Goal: Task Accomplishment & Management: Use online tool/utility

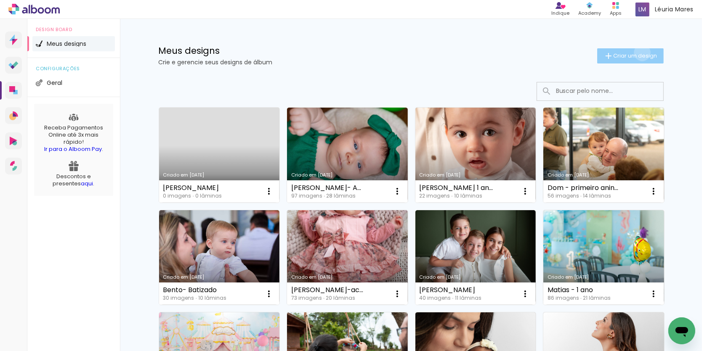
click at [640, 53] on span "Criar um design" at bounding box center [636, 55] width 44 height 5
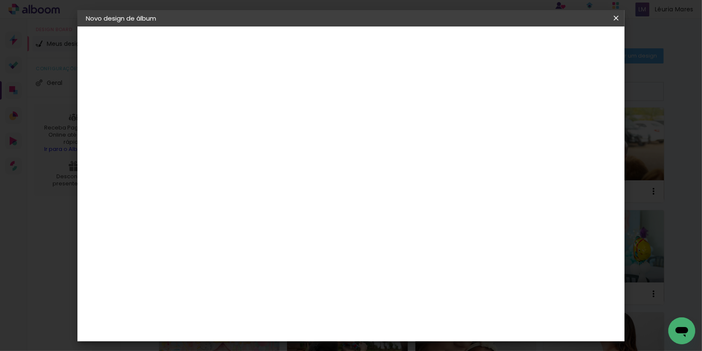
click at [223, 114] on input at bounding box center [223, 112] width 0 height 13
click at [223, 111] on input "Lucas 1 ano" at bounding box center [223, 112] width 0 height 13
type input "[PERSON_NAME] - 1 ano"
type paper-input "[PERSON_NAME] - 1 ano"
click at [0, 0] on slot "Avançar" at bounding box center [0, 0] width 0 height 0
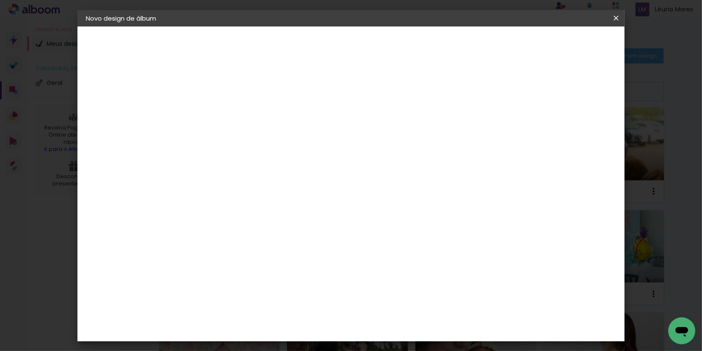
click at [0, 0] on slot "Tamanho Livre" at bounding box center [0, 0] width 0 height 0
click at [0, 0] on slot "Avançar" at bounding box center [0, 0] width 0 height 0
type input "4"
type paper-input "4"
click at [584, 128] on input "4" at bounding box center [578, 127] width 15 height 13
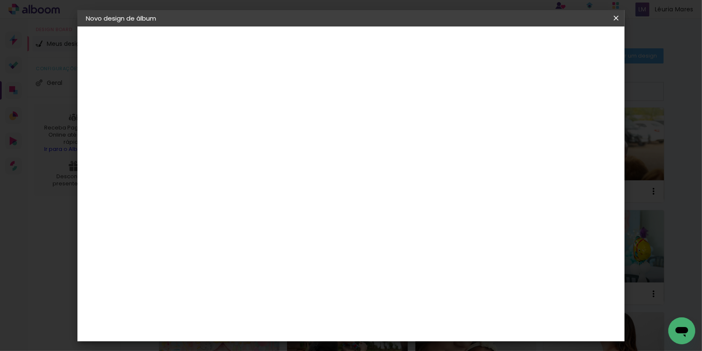
type input "3"
type paper-input "3"
click at [584, 128] on input "3" at bounding box center [579, 127] width 15 height 13
type input "2"
type paper-input "2"
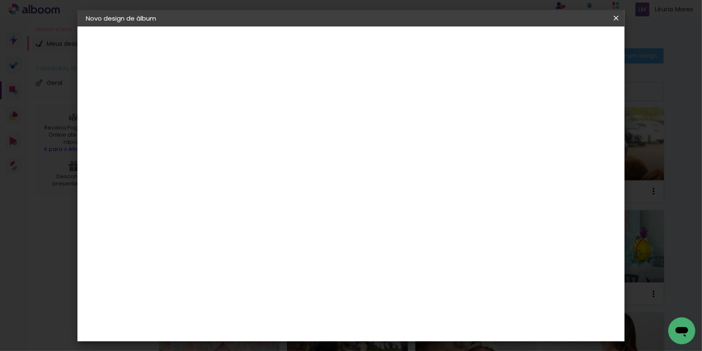
click at [584, 128] on input "2" at bounding box center [581, 127] width 15 height 13
type input "1"
type paper-input "1"
click at [584, 128] on input "1" at bounding box center [581, 127] width 15 height 13
type input "0"
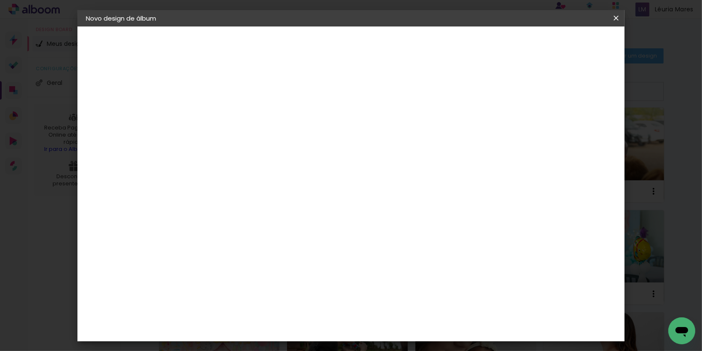
click at [585, 128] on input "0" at bounding box center [584, 127] width 15 height 13
drag, startPoint x: 201, startPoint y: 240, endPoint x: 192, endPoint y: 241, distance: 8.4
click at [193, 241] on input "30" at bounding box center [197, 240] width 22 height 13
type input "20"
type paper-input "20"
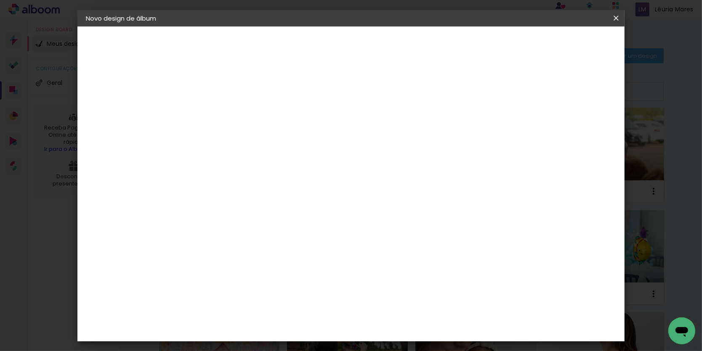
click at [570, 43] on span "Iniciar design" at bounding box center [551, 44] width 38 height 6
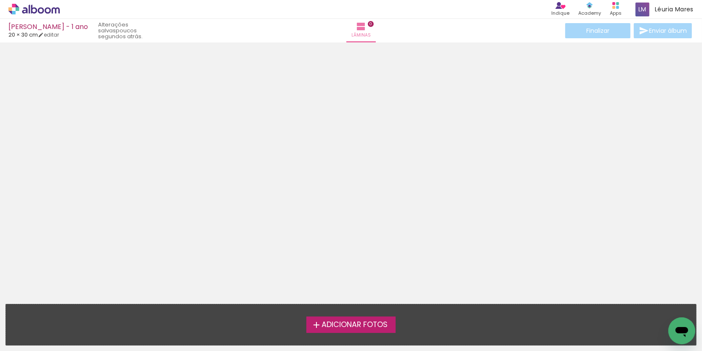
click at [366, 324] on span "Adicionar Fotos" at bounding box center [355, 326] width 66 height 8
click at [0, 0] on input "file" at bounding box center [0, 0] width 0 height 0
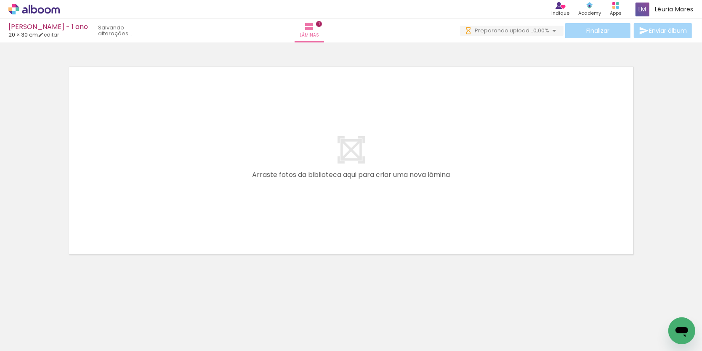
drag, startPoint x: 117, startPoint y: 277, endPoint x: 189, endPoint y: 160, distance: 137.6
click at [189, 160] on quentale-workspace at bounding box center [351, 175] width 702 height 351
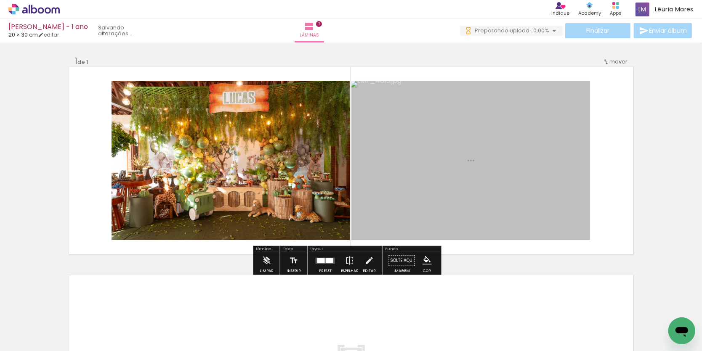
drag, startPoint x: 142, startPoint y: 329, endPoint x: 363, endPoint y: 191, distance: 260.3
click at [363, 191] on quentale-workspace at bounding box center [351, 175] width 702 height 351
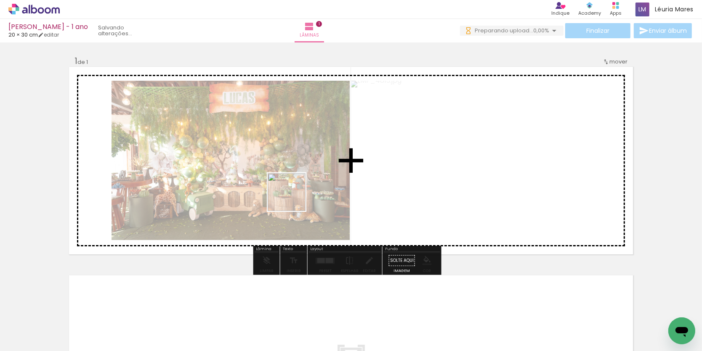
drag, startPoint x: 176, startPoint y: 332, endPoint x: 271, endPoint y: 287, distance: 105.0
click at [304, 185] on quentale-workspace at bounding box center [351, 175] width 702 height 351
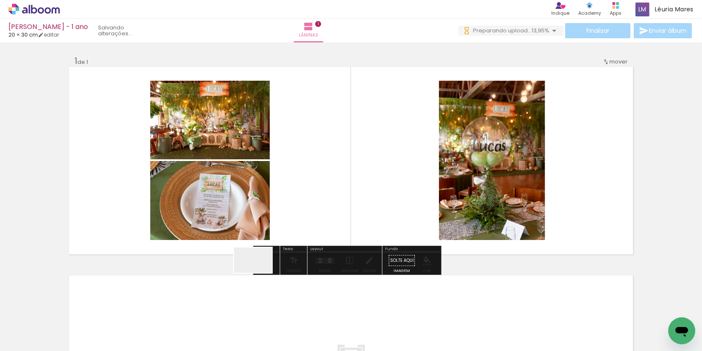
drag, startPoint x: 240, startPoint y: 324, endPoint x: 284, endPoint y: 175, distance: 155.4
click at [284, 175] on quentale-workspace at bounding box center [351, 175] width 702 height 351
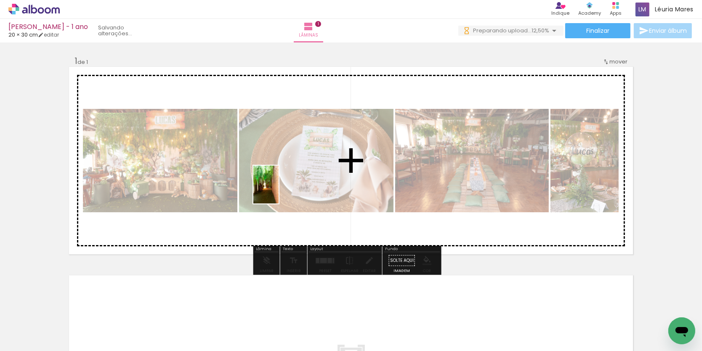
drag, startPoint x: 276, startPoint y: 324, endPoint x: 279, endPoint y: 191, distance: 133.4
click at [279, 191] on quentale-workspace at bounding box center [351, 175] width 702 height 351
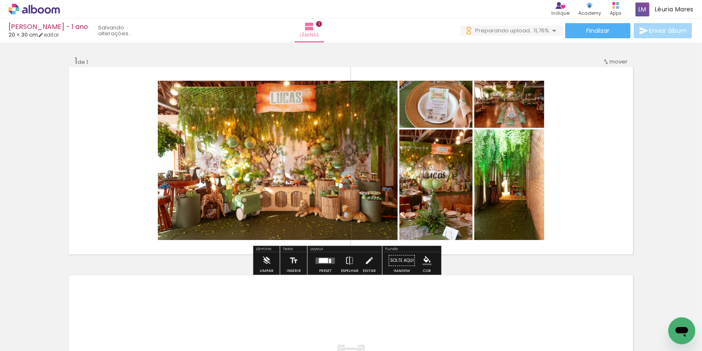
click at [327, 266] on div at bounding box center [325, 260] width 23 height 17
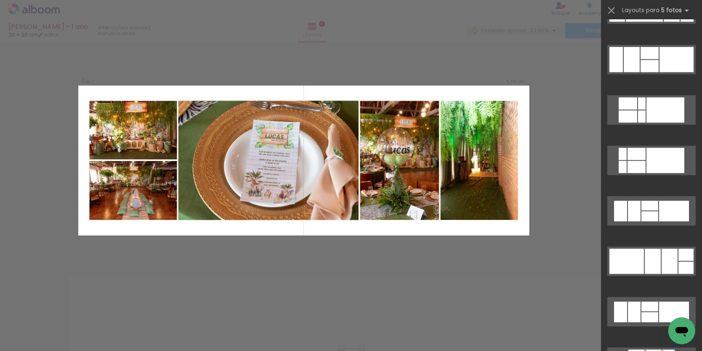
scroll to position [941, 0]
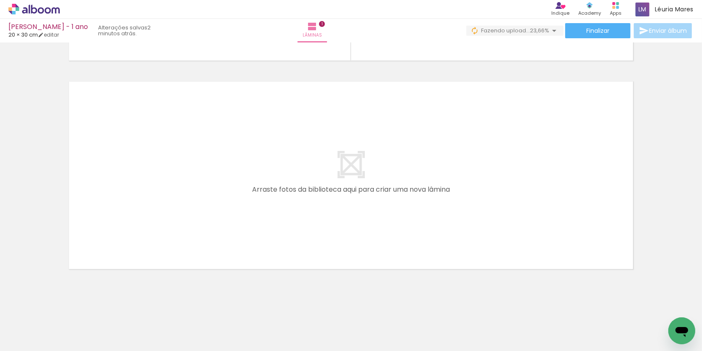
scroll to position [194, 0]
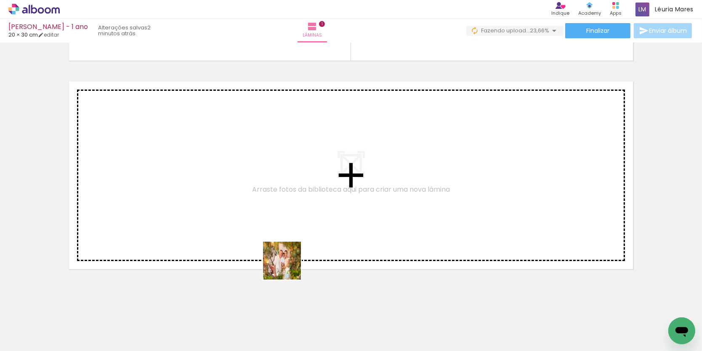
click at [249, 201] on quentale-workspace at bounding box center [351, 175] width 702 height 351
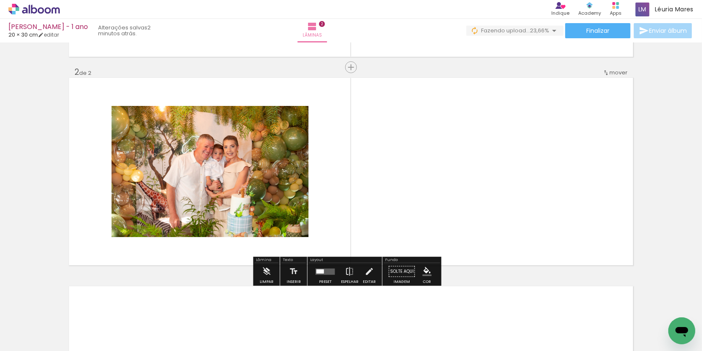
scroll to position [198, 0]
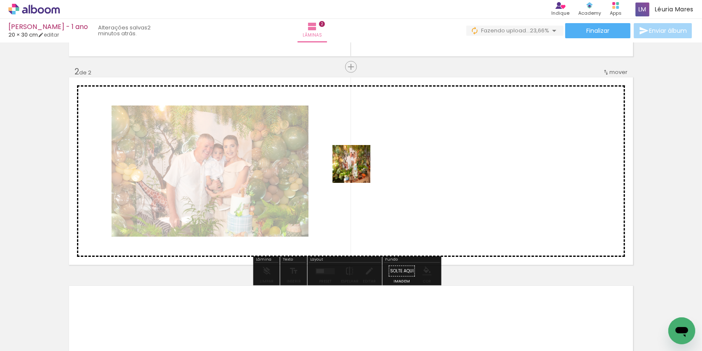
click at [358, 170] on quentale-workspace at bounding box center [351, 175] width 702 height 351
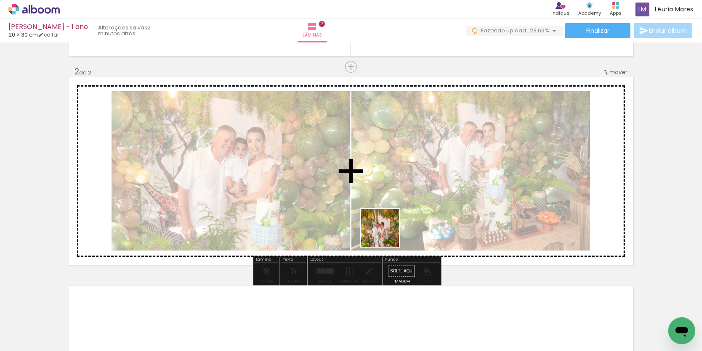
drag, startPoint x: 407, startPoint y: 327, endPoint x: 386, endPoint y: 232, distance: 97.9
click at [386, 232] on quentale-workspace at bounding box center [351, 175] width 702 height 351
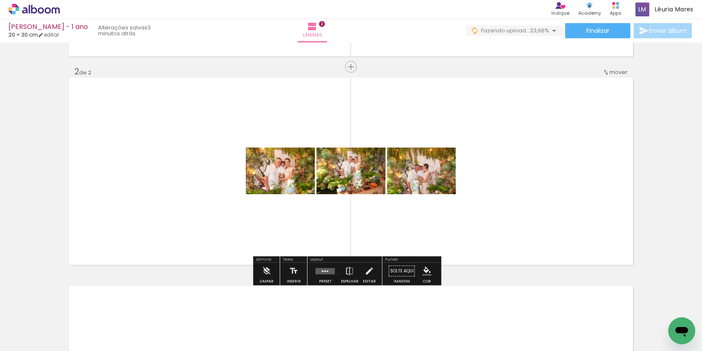
drag, startPoint x: 473, startPoint y: 325, endPoint x: 489, endPoint y: 229, distance: 97.4
click at [489, 229] on quentale-workspace at bounding box center [351, 175] width 702 height 351
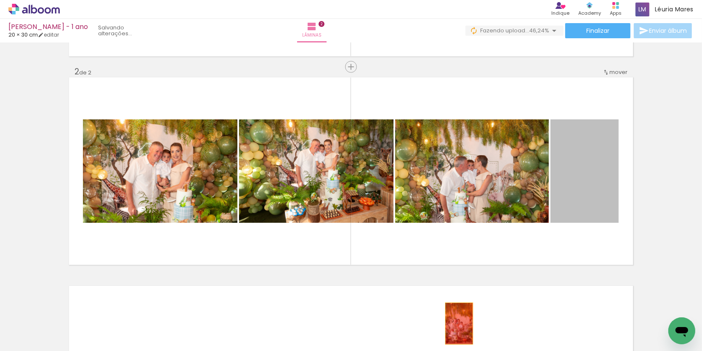
drag, startPoint x: 557, startPoint y: 226, endPoint x: 459, endPoint y: 324, distance: 138.1
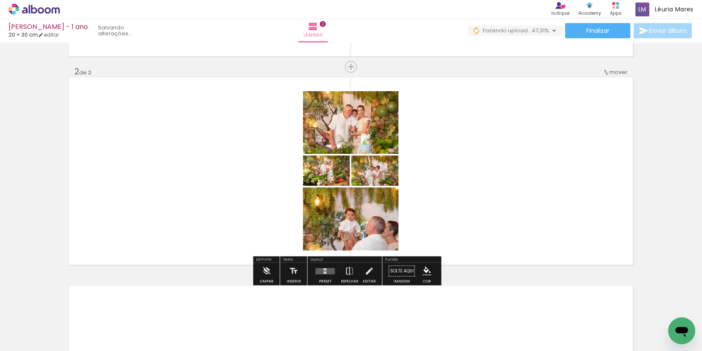
drag, startPoint x: 506, startPoint y: 307, endPoint x: 509, endPoint y: 170, distance: 136.4
click at [509, 170] on quentale-workspace at bounding box center [351, 175] width 702 height 351
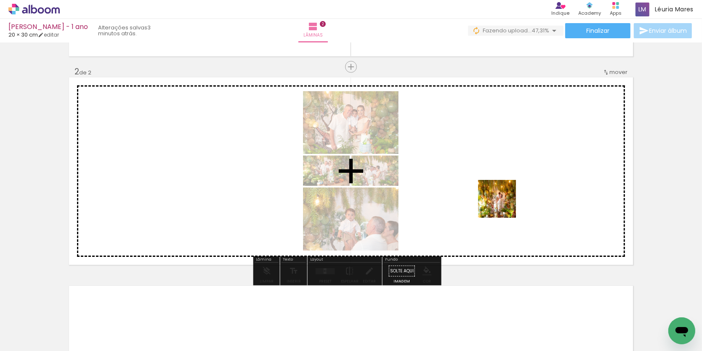
drag, startPoint x: 607, startPoint y: 325, endPoint x: 503, endPoint y: 205, distance: 158.7
click at [503, 205] on quentale-workspace at bounding box center [351, 175] width 702 height 351
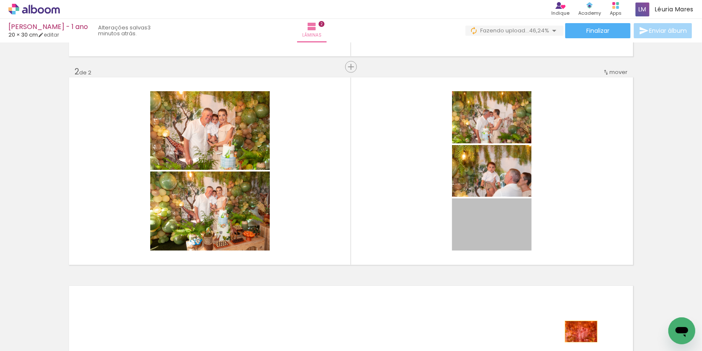
drag, startPoint x: 498, startPoint y: 229, endPoint x: 581, endPoint y: 332, distance: 132.3
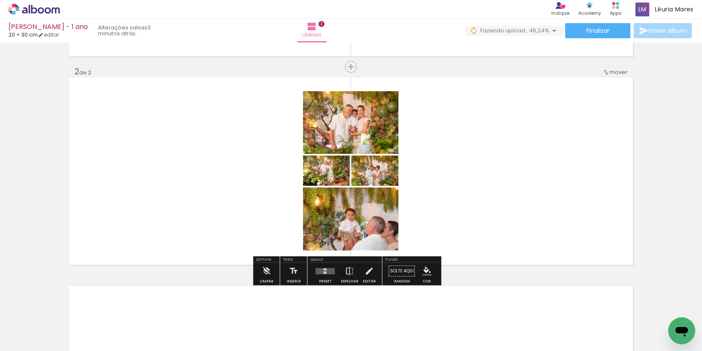
click at [335, 270] on quentale-layouter at bounding box center [325, 271] width 19 height 6
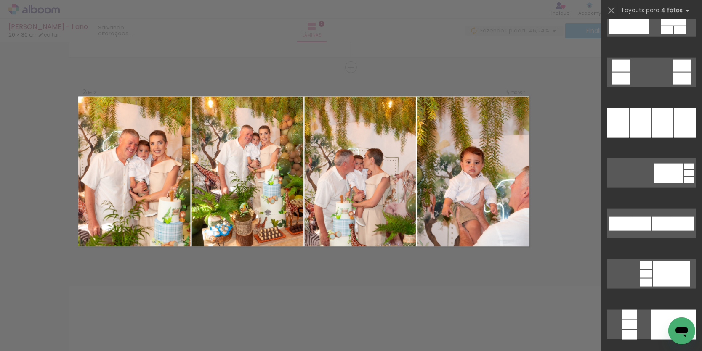
scroll to position [1077, 0]
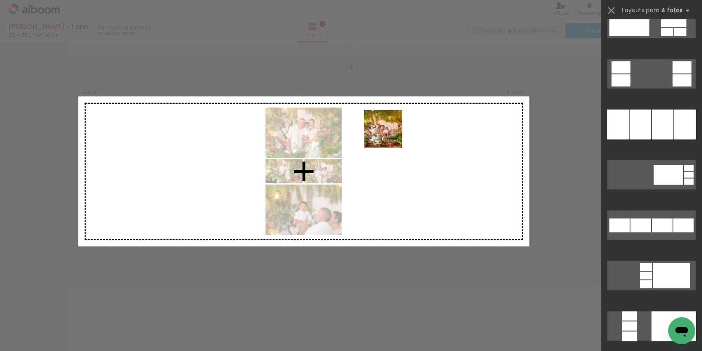
drag, startPoint x: 380, startPoint y: 327, endPoint x: 389, endPoint y: 136, distance: 192.1
click at [389, 136] on quentale-workspace at bounding box center [351, 175] width 702 height 351
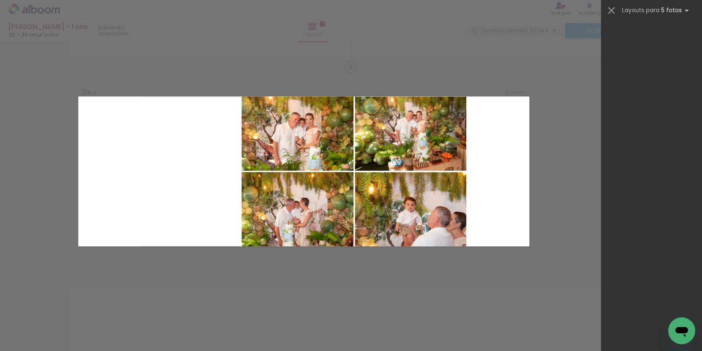
scroll to position [0, 0]
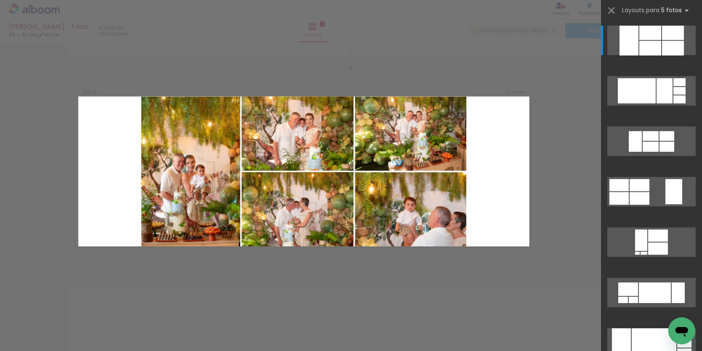
click at [556, 282] on div "Confirmar Cancelar" at bounding box center [351, 168] width 702 height 646
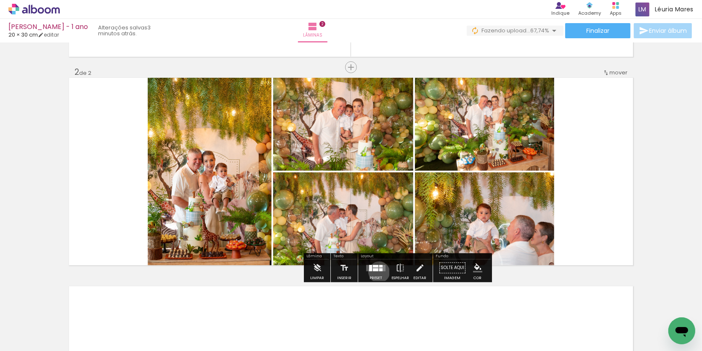
click at [382, 273] on div at bounding box center [375, 268] width 23 height 17
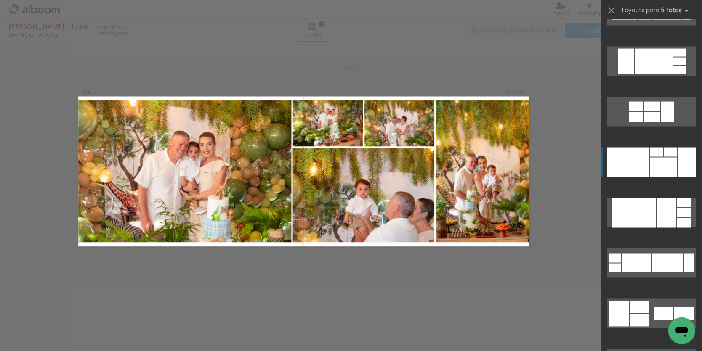
scroll to position [4372, 0]
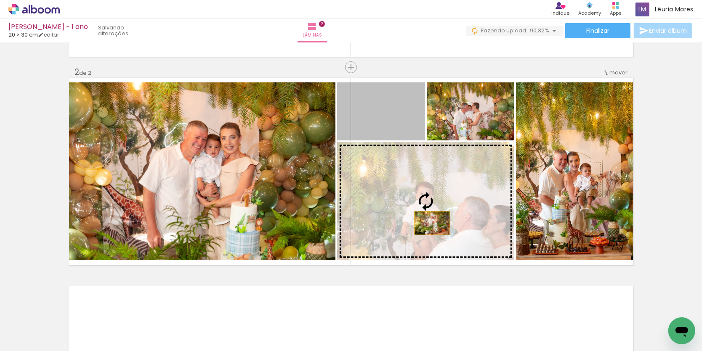
drag, startPoint x: 395, startPoint y: 119, endPoint x: 457, endPoint y: 234, distance: 130.9
click at [0, 0] on slot at bounding box center [0, 0] width 0 height 0
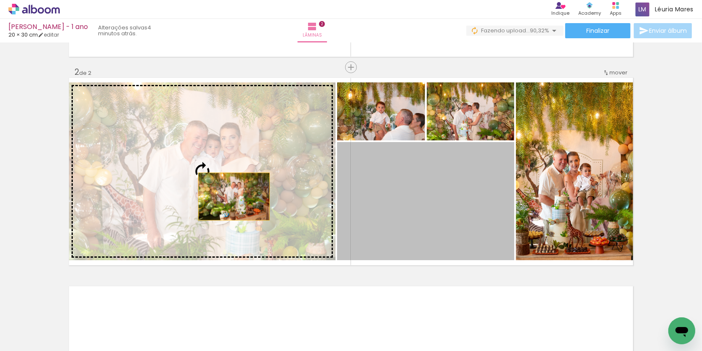
drag, startPoint x: 445, startPoint y: 214, endPoint x: 255, endPoint y: 210, distance: 189.4
click at [0, 0] on slot at bounding box center [0, 0] width 0 height 0
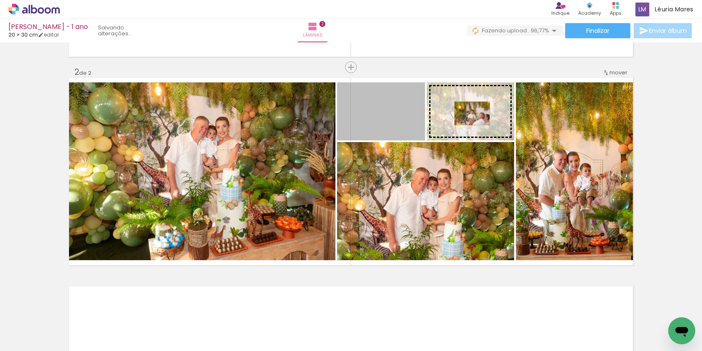
drag, startPoint x: 391, startPoint y: 111, endPoint x: 478, endPoint y: 151, distance: 95.8
click at [0, 0] on slot at bounding box center [0, 0] width 0 height 0
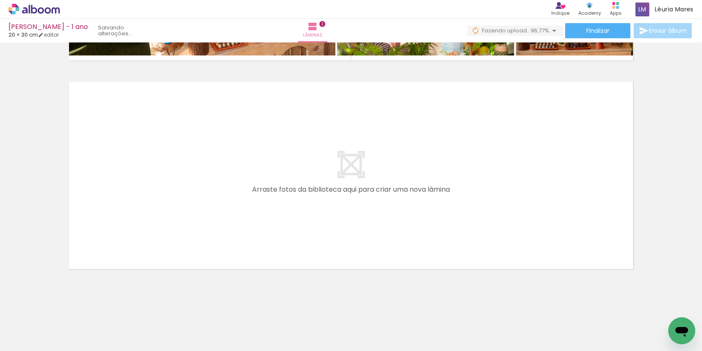
scroll to position [402, 0]
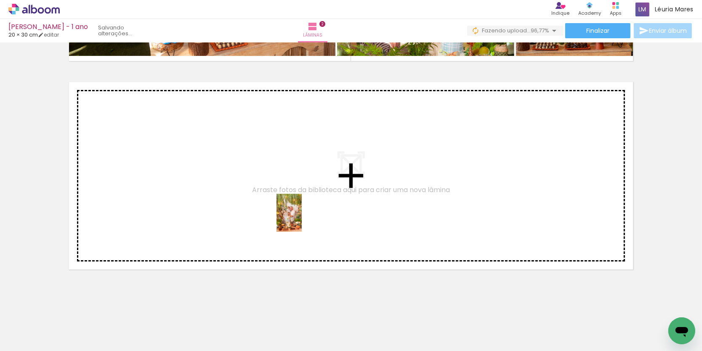
drag, startPoint x: 466, startPoint y: 328, endPoint x: 302, endPoint y: 219, distance: 197.1
click at [302, 219] on quentale-workspace at bounding box center [351, 175] width 702 height 351
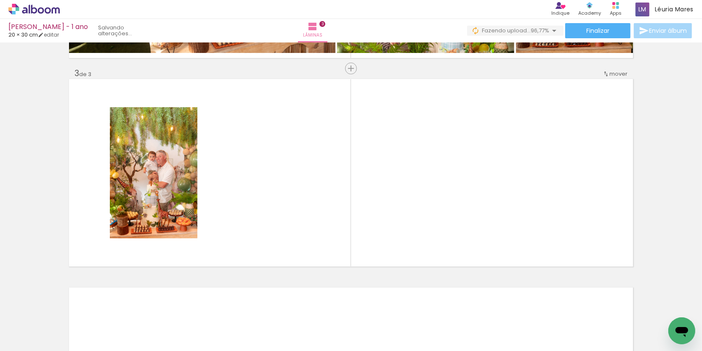
scroll to position [406, 0]
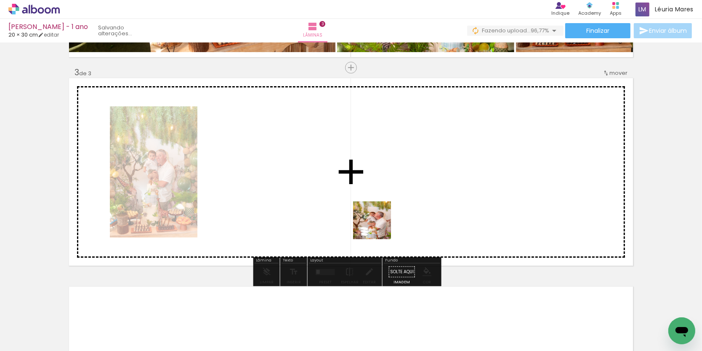
drag, startPoint x: 518, startPoint y: 327, endPoint x: 338, endPoint y: 197, distance: 222.3
click at [338, 197] on quentale-workspace at bounding box center [351, 175] width 702 height 351
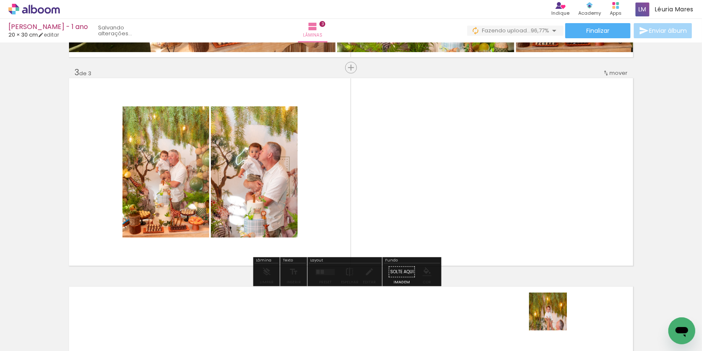
click at [442, 192] on quentale-workspace at bounding box center [351, 175] width 702 height 351
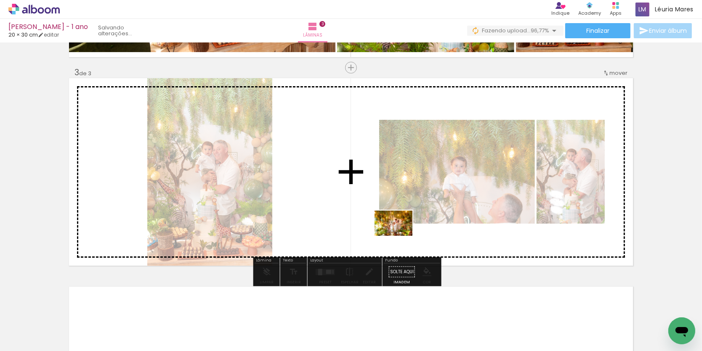
drag, startPoint x: 607, startPoint y: 333, endPoint x: 368, endPoint y: 223, distance: 263.6
click at [368, 223] on quentale-workspace at bounding box center [351, 175] width 702 height 351
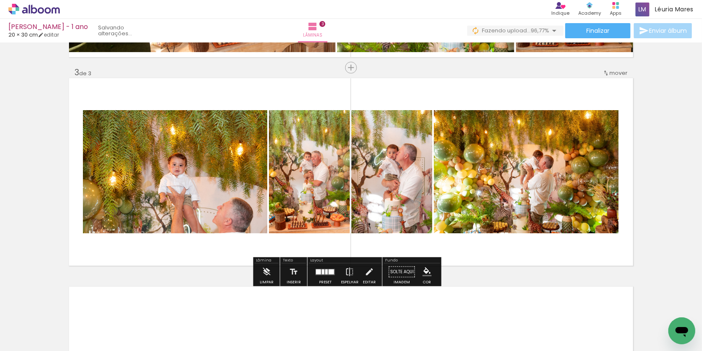
click at [332, 273] on div at bounding box center [331, 271] width 5 height 5
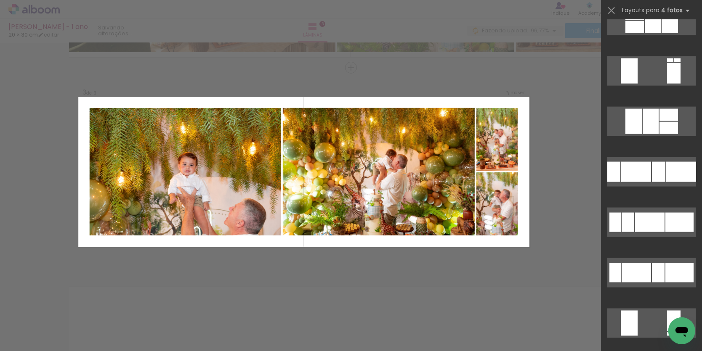
scroll to position [1238, 0]
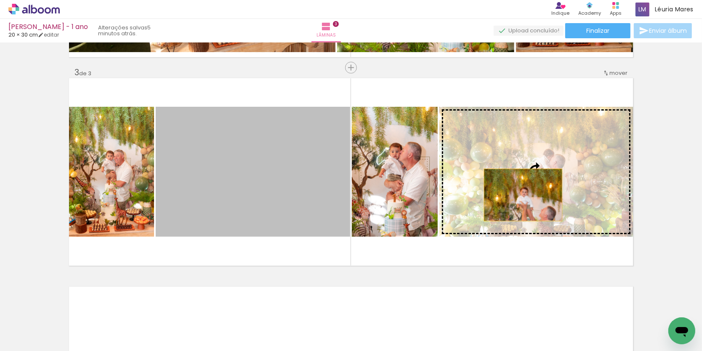
drag, startPoint x: 310, startPoint y: 201, endPoint x: 555, endPoint y: 195, distance: 245.0
click at [0, 0] on slot at bounding box center [0, 0] width 0 height 0
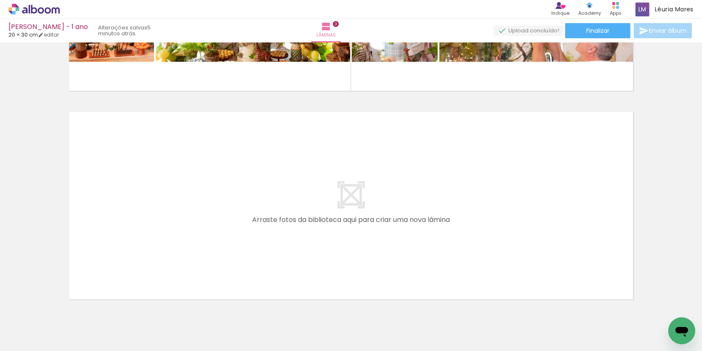
scroll to position [0, 476]
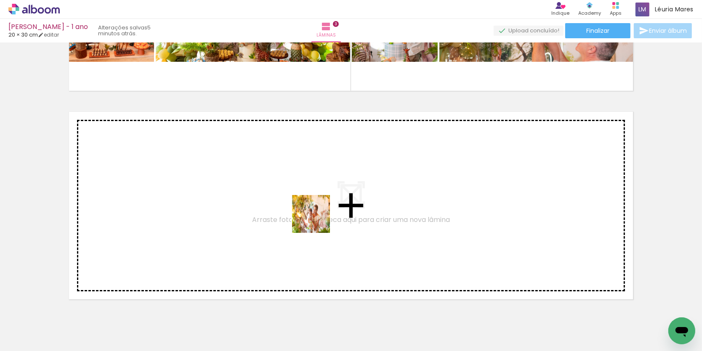
click at [314, 219] on quentale-workspace at bounding box center [351, 175] width 702 height 351
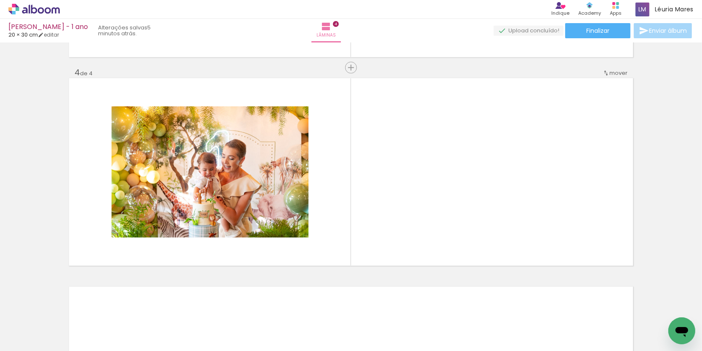
scroll to position [616, 0]
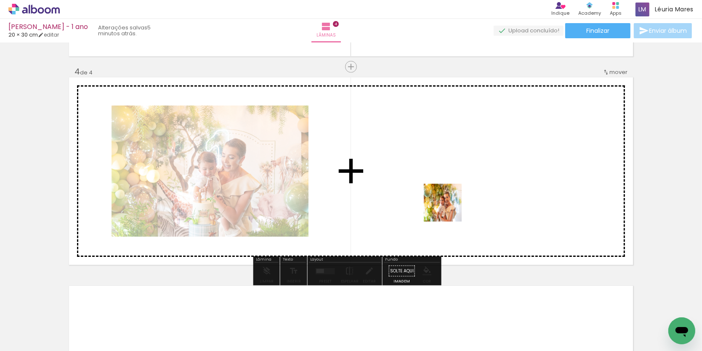
drag, startPoint x: 508, startPoint y: 330, endPoint x: 449, endPoint y: 209, distance: 134.6
click at [449, 209] on quentale-workspace at bounding box center [351, 175] width 702 height 351
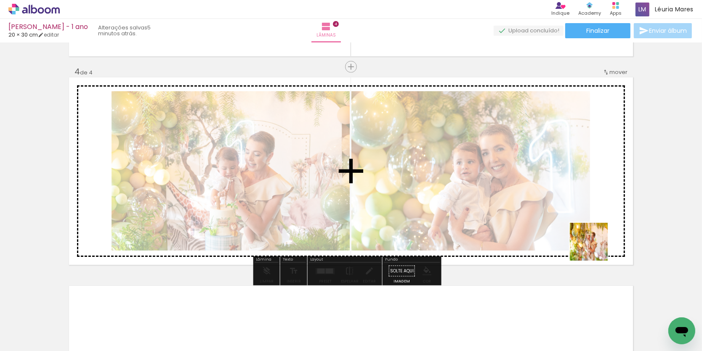
drag, startPoint x: 562, startPoint y: 330, endPoint x: 595, endPoint y: 248, distance: 88.0
click at [595, 248] on quentale-workspace at bounding box center [351, 175] width 702 height 351
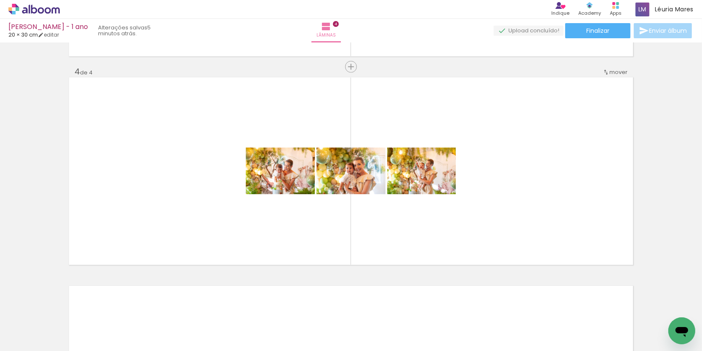
scroll to position [0, 621]
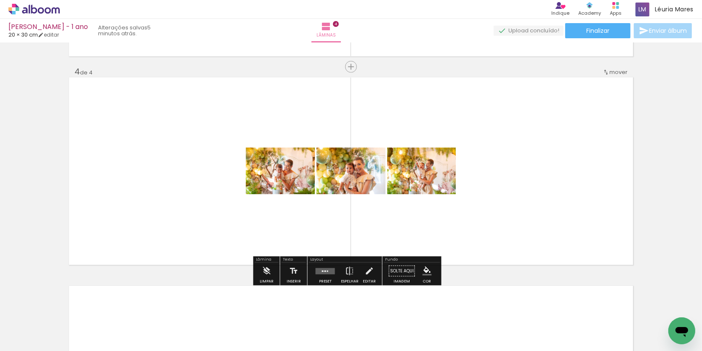
click at [335, 268] on quentale-layouter at bounding box center [325, 271] width 19 height 6
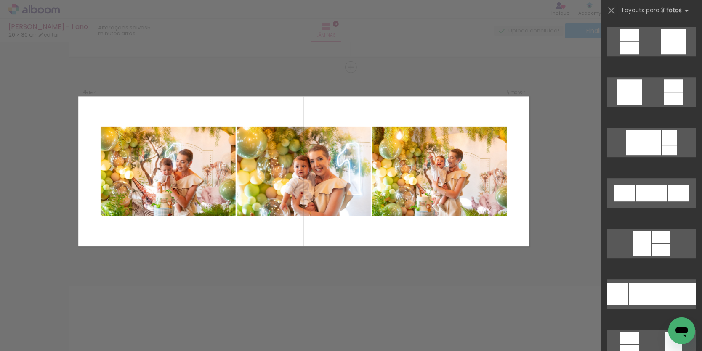
scroll to position [2488, 0]
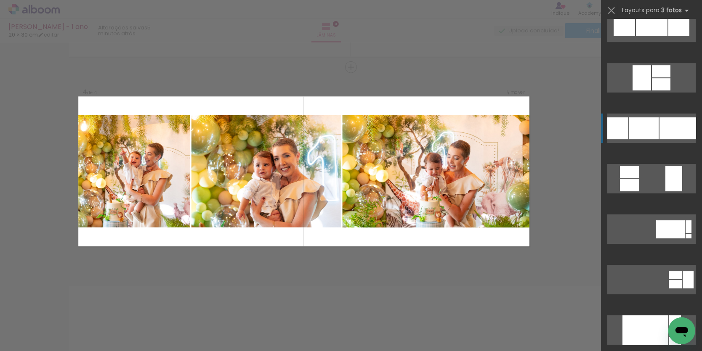
click at [669, 337] on div at bounding box center [675, 341] width 12 height 8
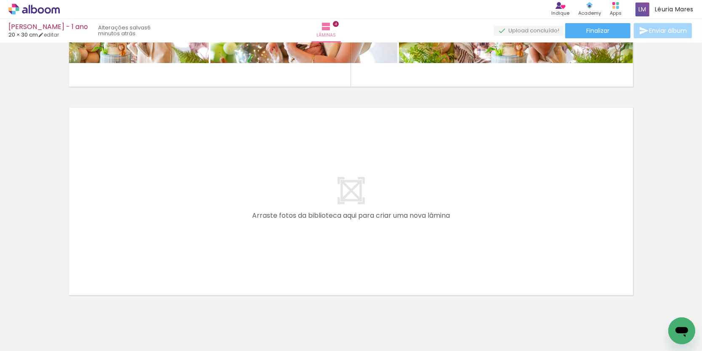
scroll to position [795, 0]
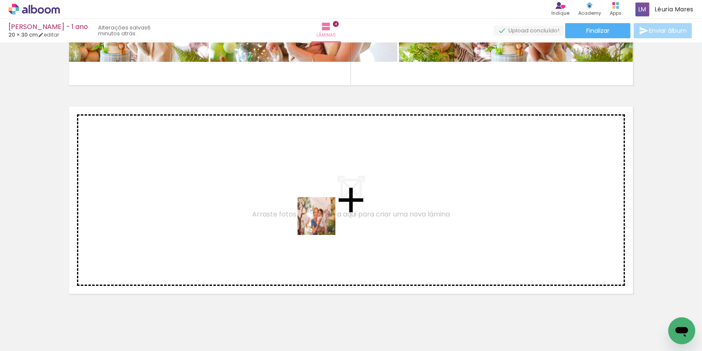
click at [287, 194] on quentale-workspace at bounding box center [351, 175] width 702 height 351
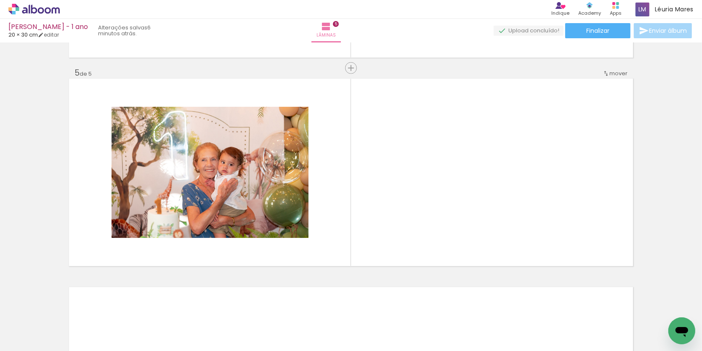
scroll to position [824, 0]
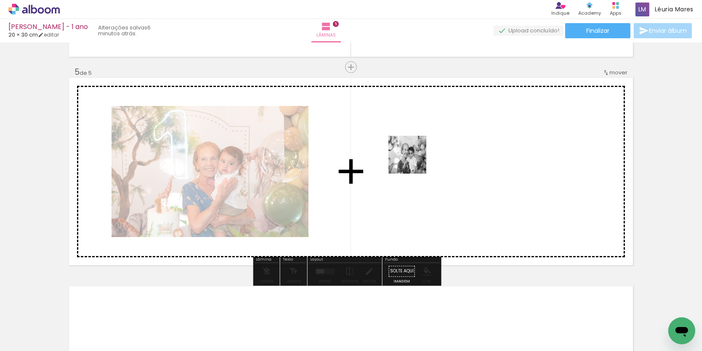
drag, startPoint x: 500, startPoint y: 316, endPoint x: 413, endPoint y: 160, distance: 178.8
click at [413, 160] on quentale-workspace at bounding box center [351, 175] width 702 height 351
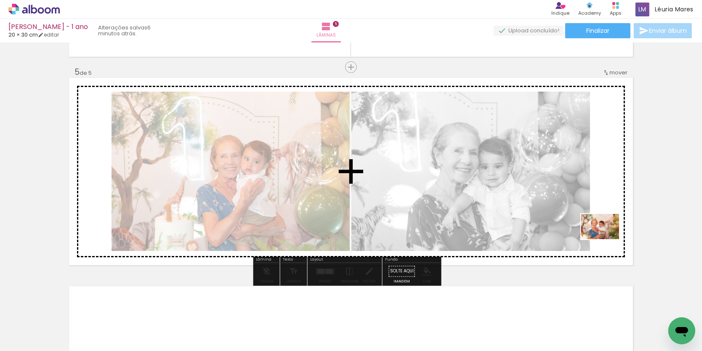
drag, startPoint x: 549, startPoint y: 326, endPoint x: 607, endPoint y: 239, distance: 105.0
click at [607, 239] on quentale-workspace at bounding box center [351, 175] width 702 height 351
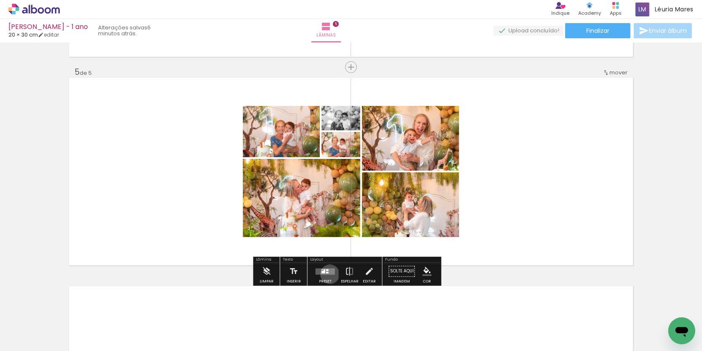
click at [332, 276] on div at bounding box center [325, 271] width 23 height 17
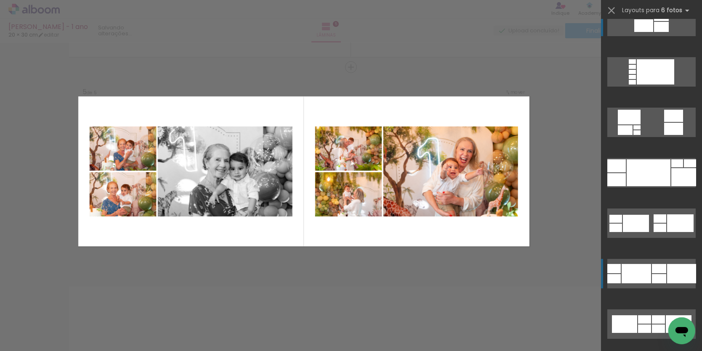
scroll to position [20, 0]
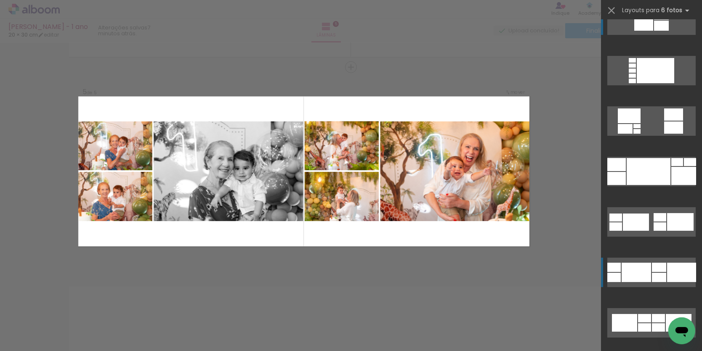
click at [636, 83] on div at bounding box center [632, 81] width 7 height 5
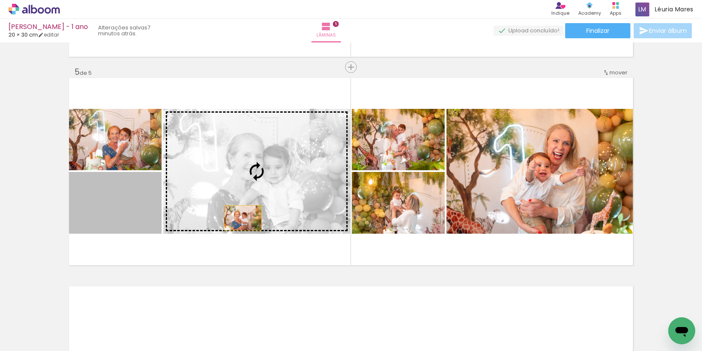
drag, startPoint x: 131, startPoint y: 215, endPoint x: 264, endPoint y: 218, distance: 133.0
click at [0, 0] on slot at bounding box center [0, 0] width 0 height 0
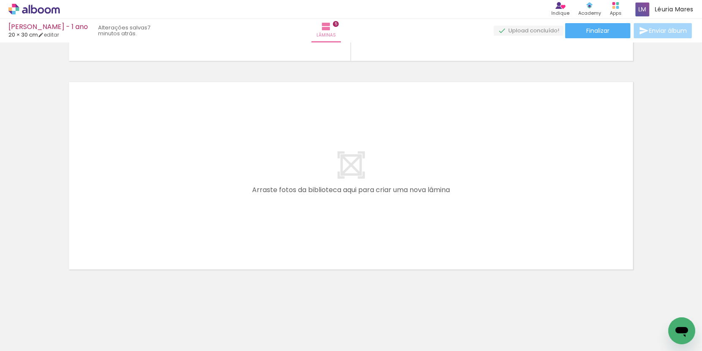
scroll to position [0, 513]
drag, startPoint x: 231, startPoint y: 321, endPoint x: 274, endPoint y: 287, distance: 54.0
click at [186, 156] on quentale-workspace at bounding box center [351, 175] width 702 height 351
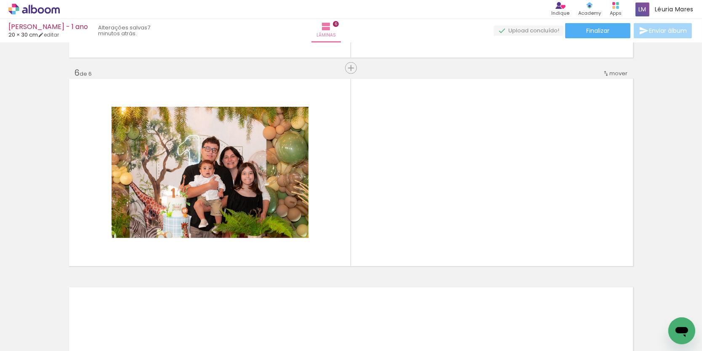
scroll to position [1033, 0]
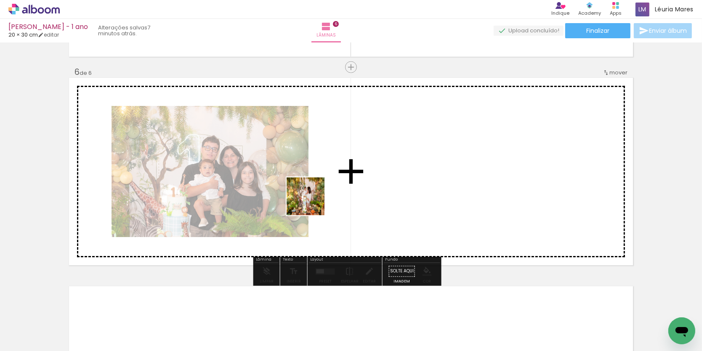
drag, startPoint x: 288, startPoint y: 329, endPoint x: 312, endPoint y: 202, distance: 129.7
click at [312, 202] on quentale-workspace at bounding box center [351, 175] width 702 height 351
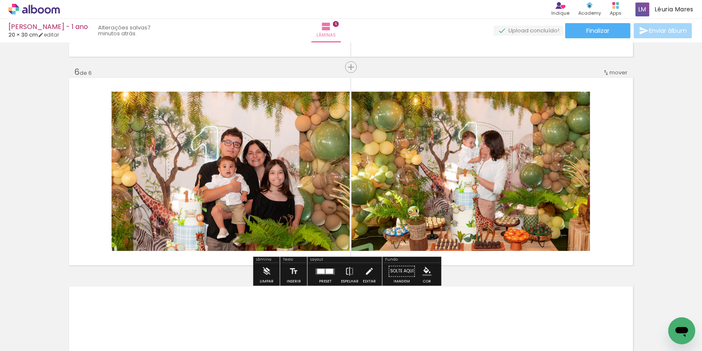
drag, startPoint x: 335, startPoint y: 327, endPoint x: 343, endPoint y: 184, distance: 142.9
click at [343, 184] on quentale-workspace at bounding box center [351, 175] width 702 height 351
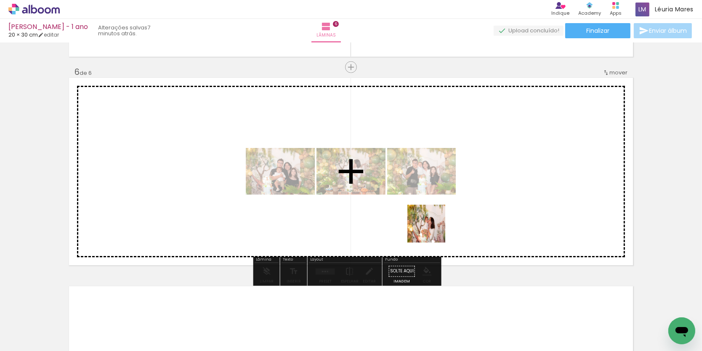
drag, startPoint x: 433, startPoint y: 230, endPoint x: 441, endPoint y: 218, distance: 14.6
click at [441, 218] on quentale-workspace at bounding box center [351, 175] width 702 height 351
